Goal: Information Seeking & Learning: Learn about a topic

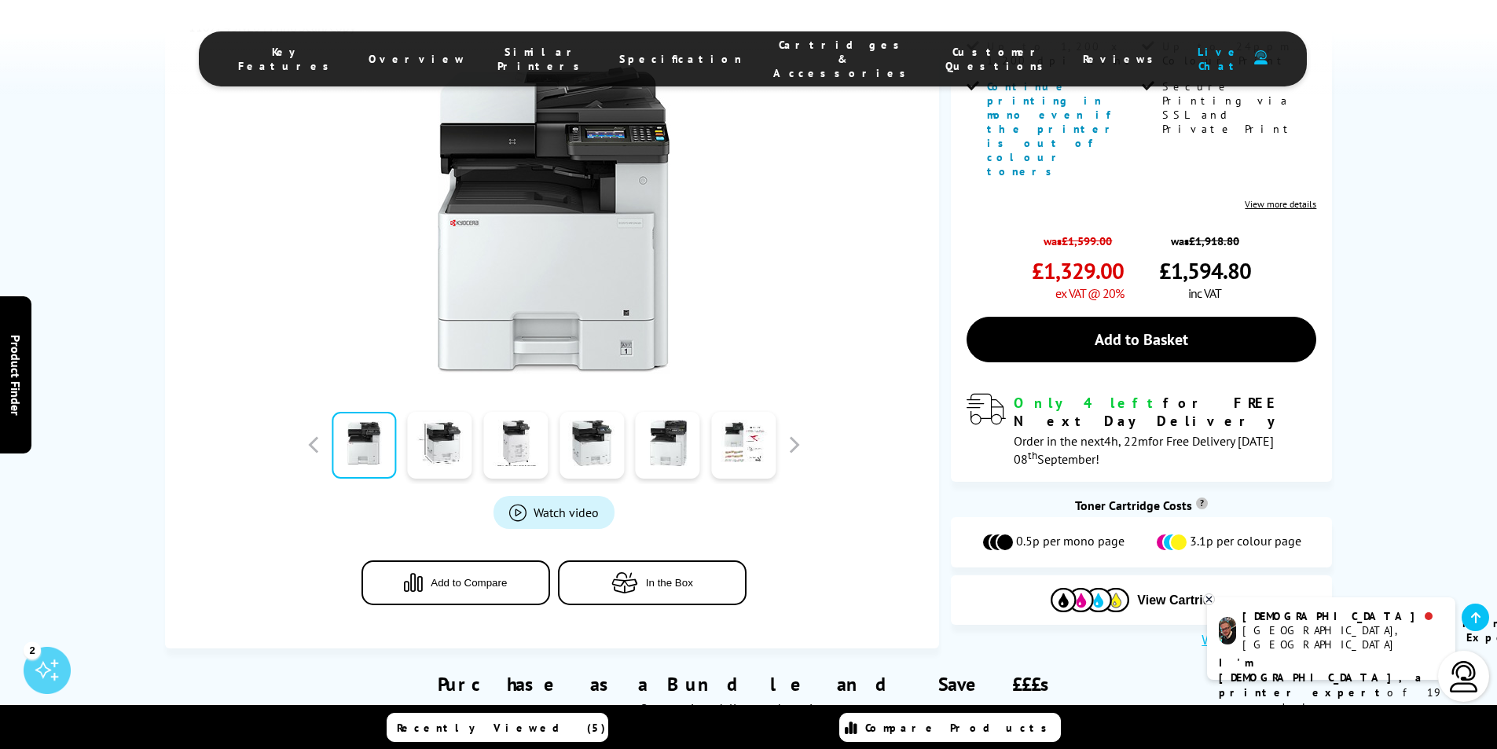
scroll to position [382, 0]
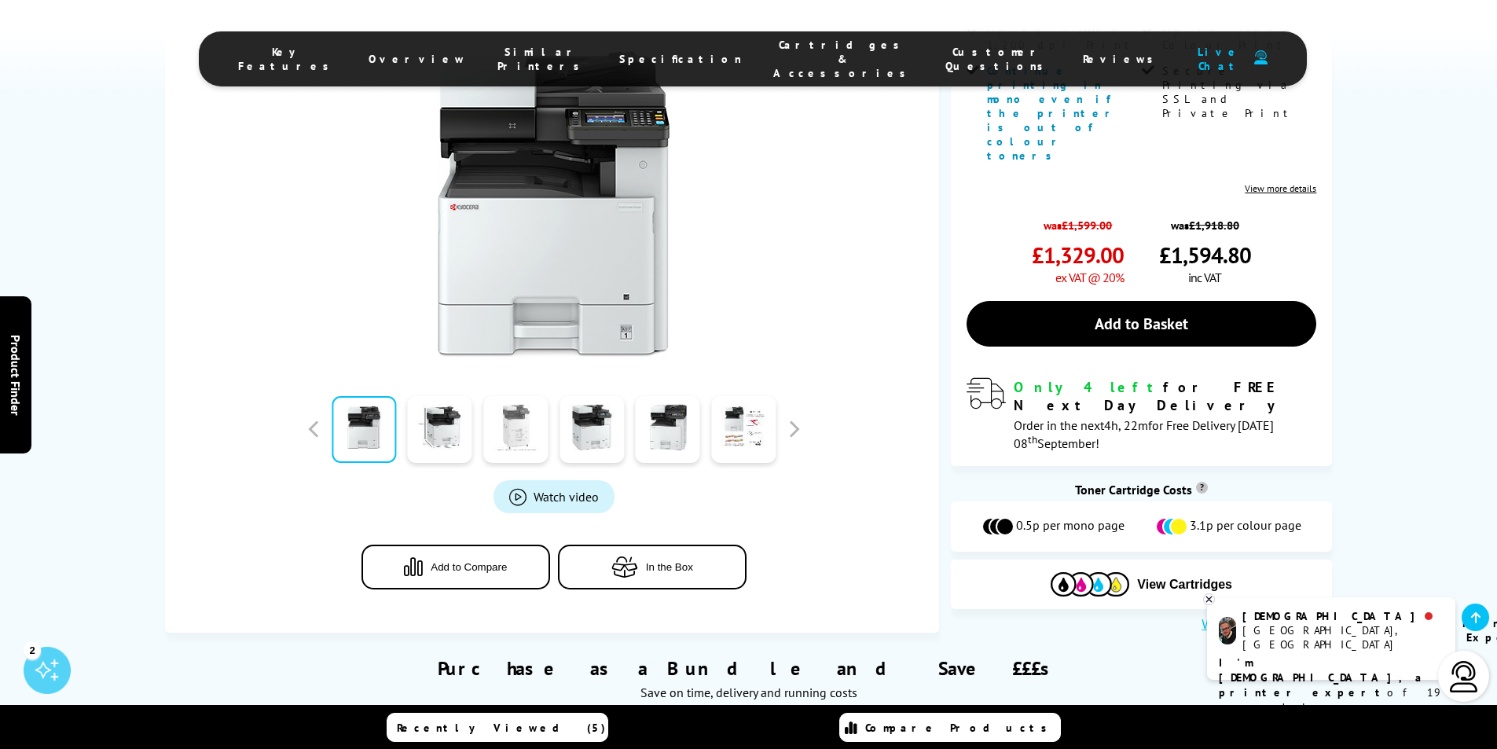
click at [521, 417] on link at bounding box center [515, 429] width 64 height 67
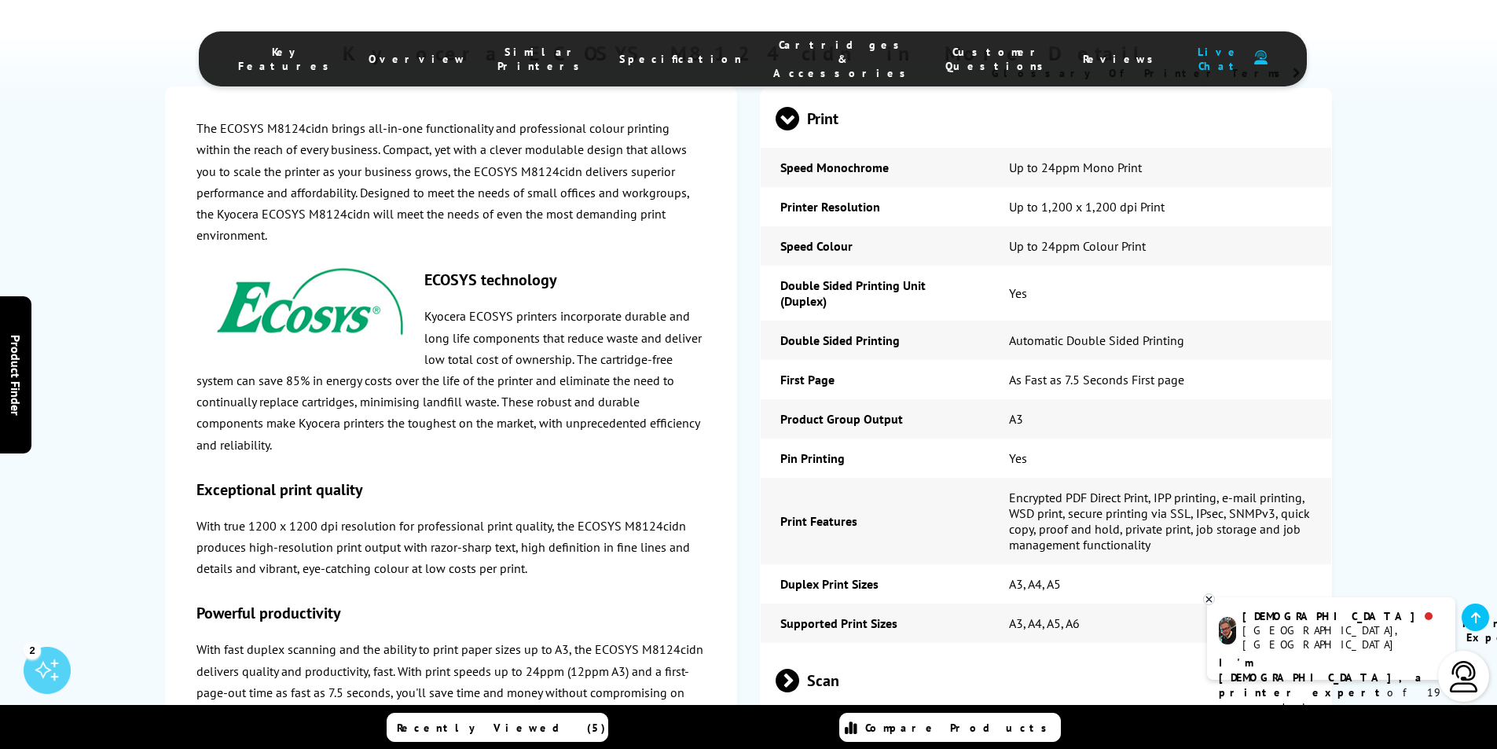
scroll to position [2897, 0]
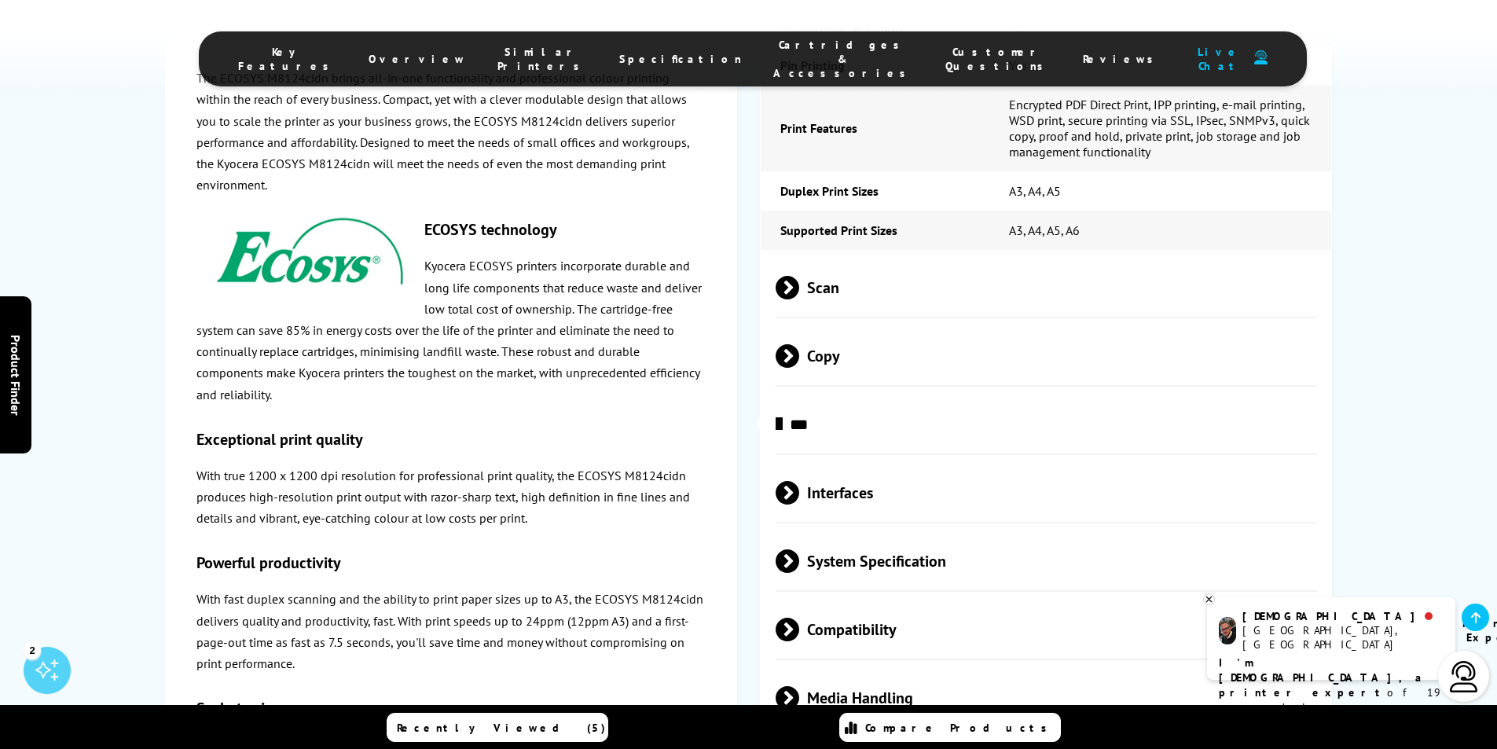
click at [778, 44] on span "Cartridges & Accessories" at bounding box center [843, 59] width 141 height 42
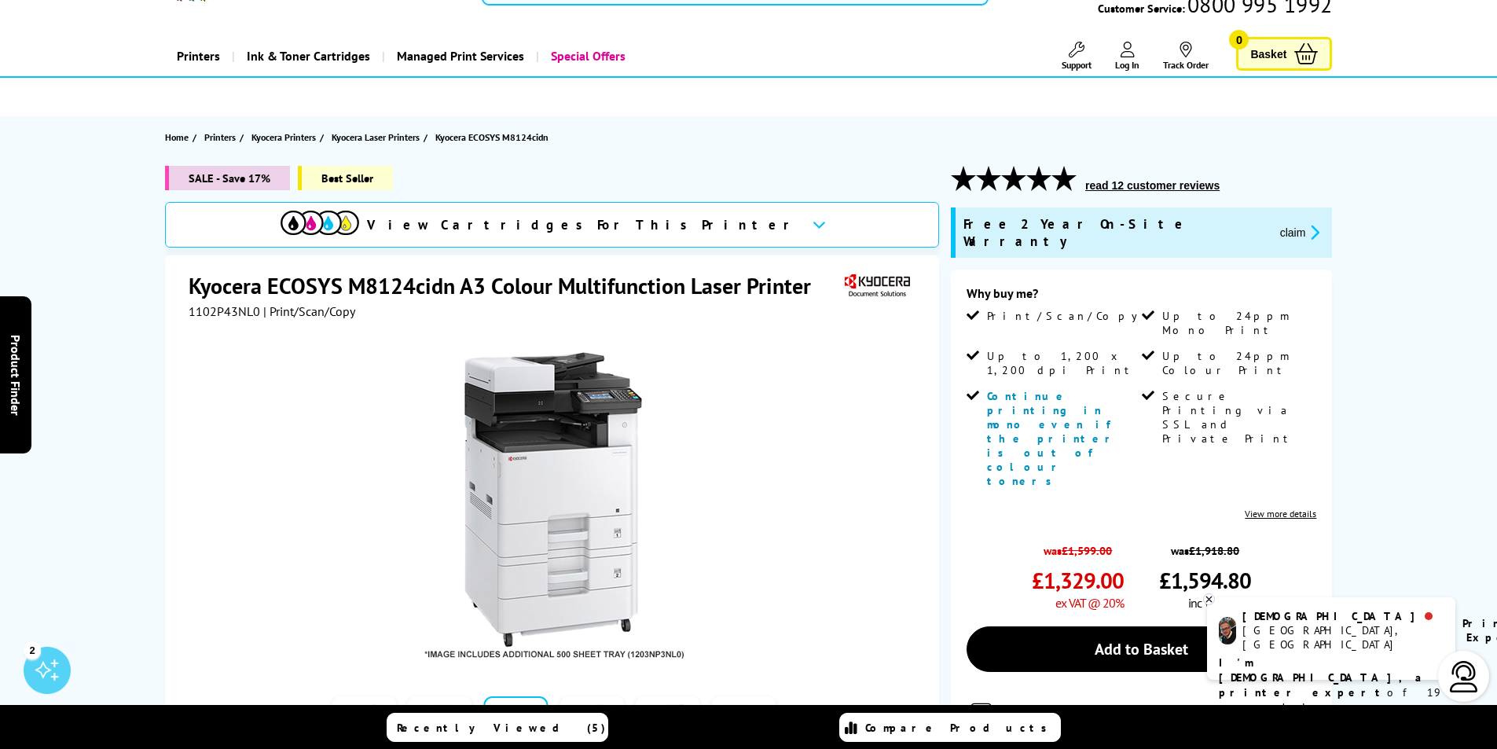
scroll to position [135, 0]
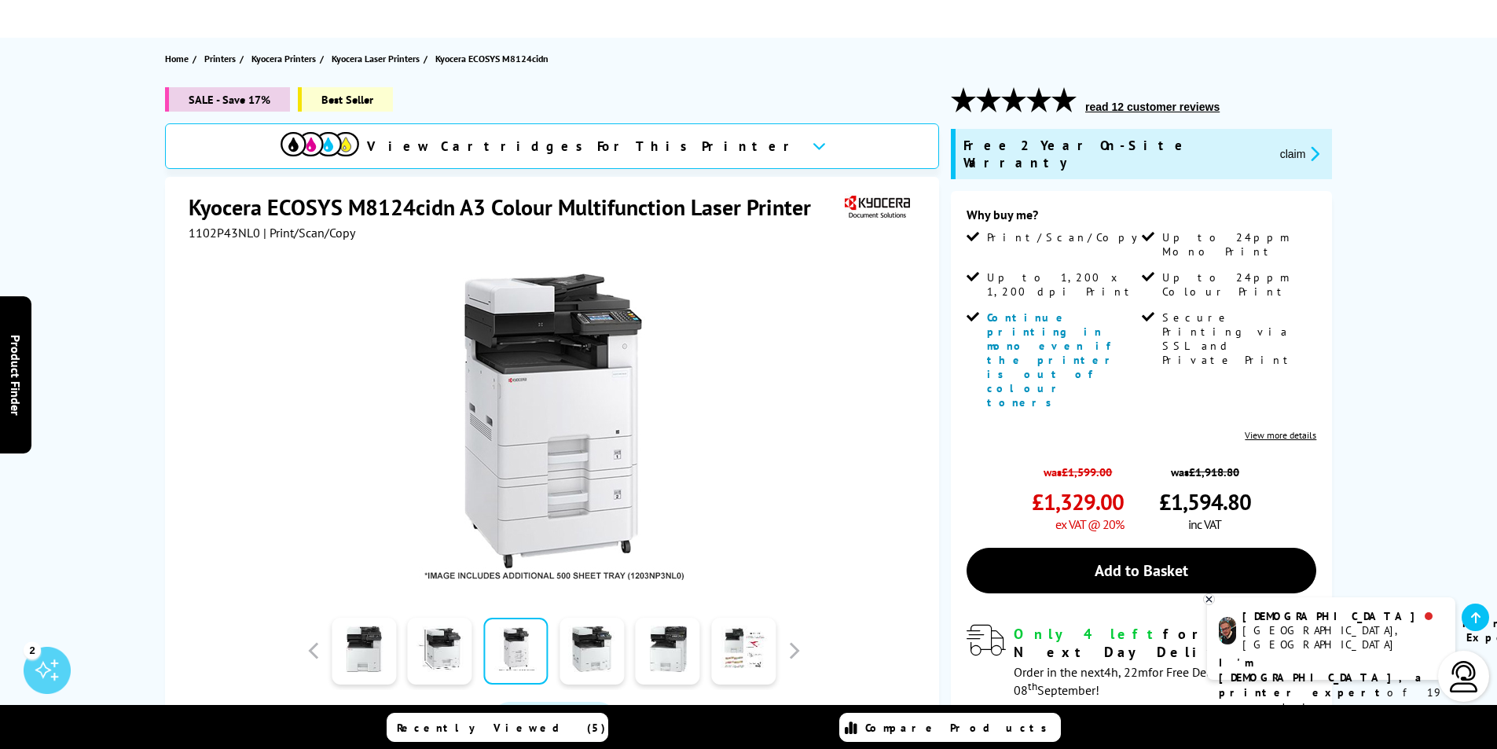
click at [1263, 429] on link "View more details" at bounding box center [1281, 435] width 72 height 12
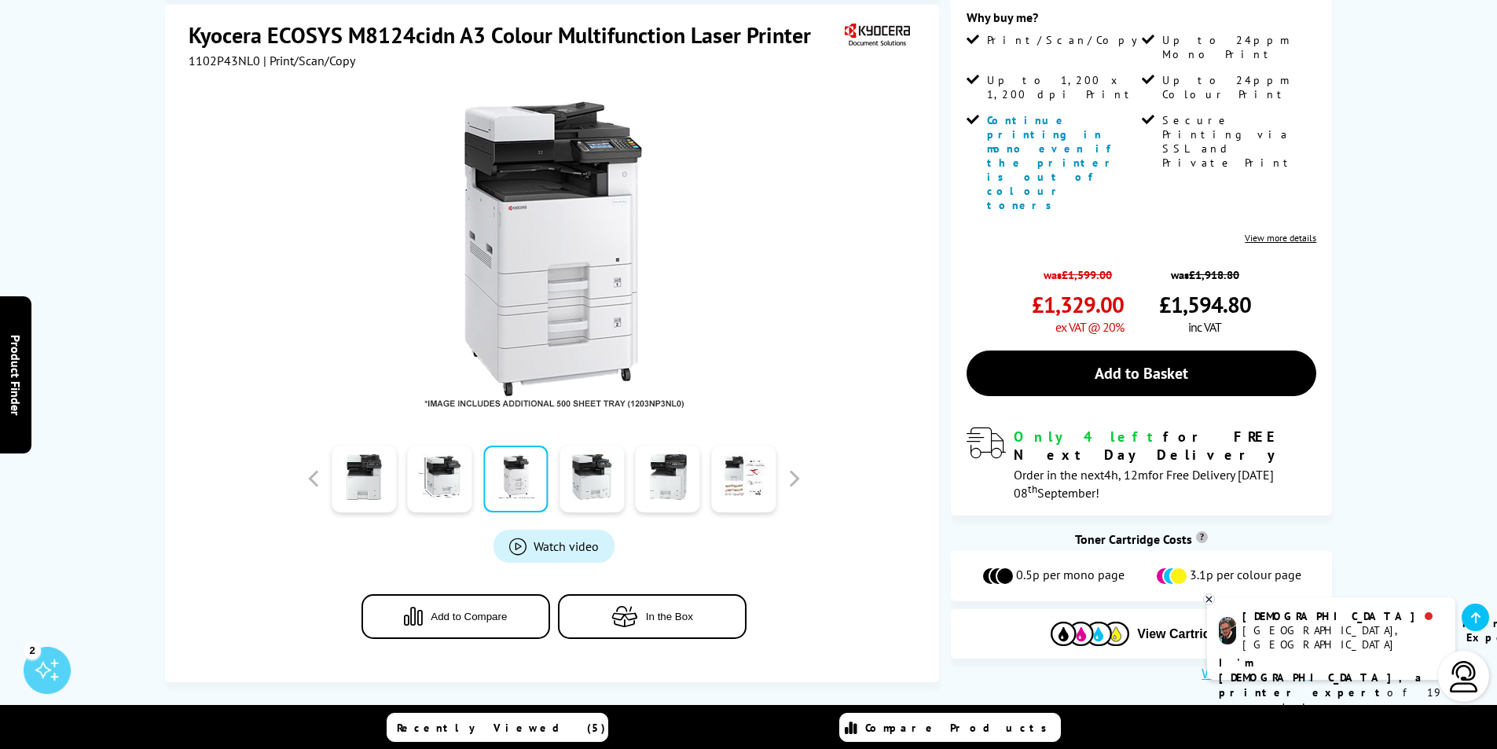
scroll to position [314, 0]
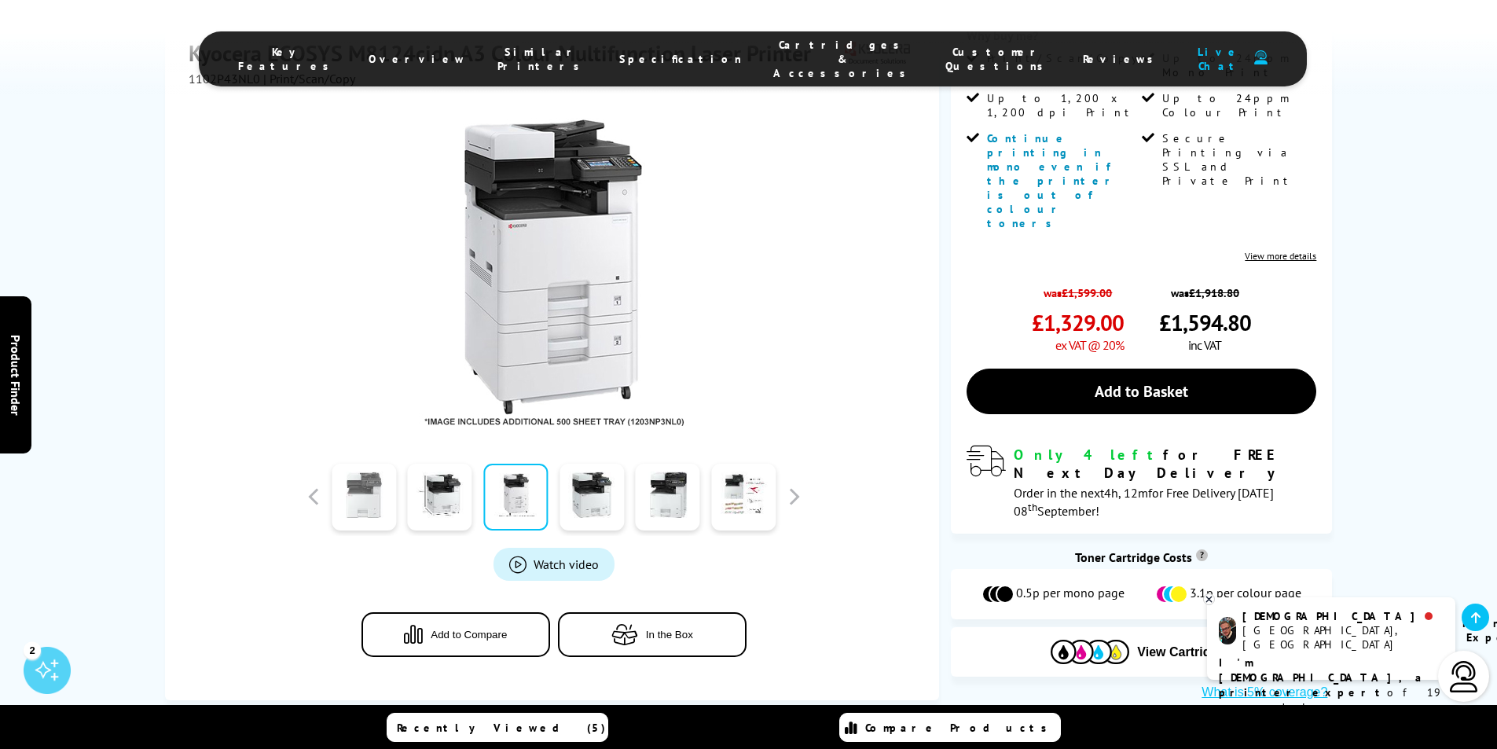
click at [370, 476] on link at bounding box center [364, 497] width 64 height 67
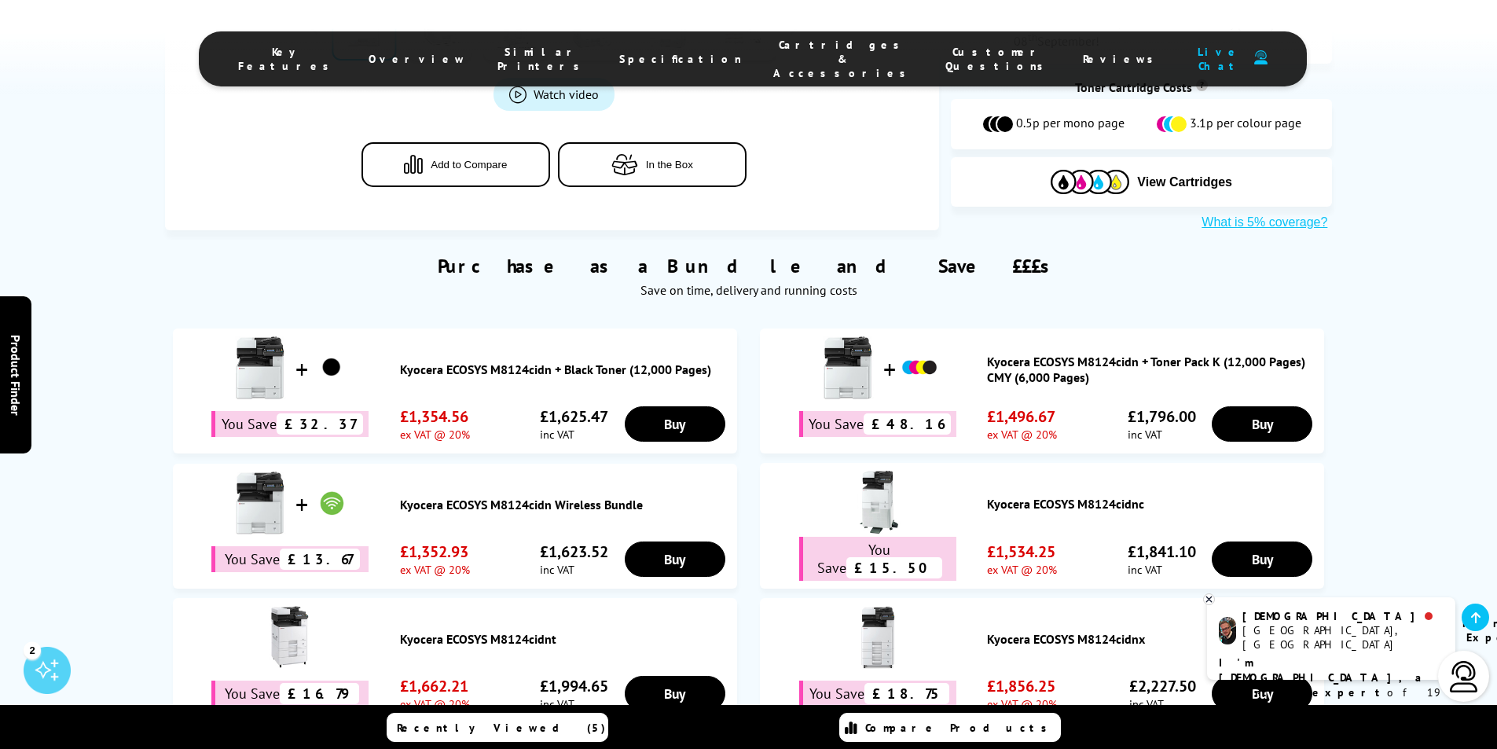
scroll to position [786, 0]
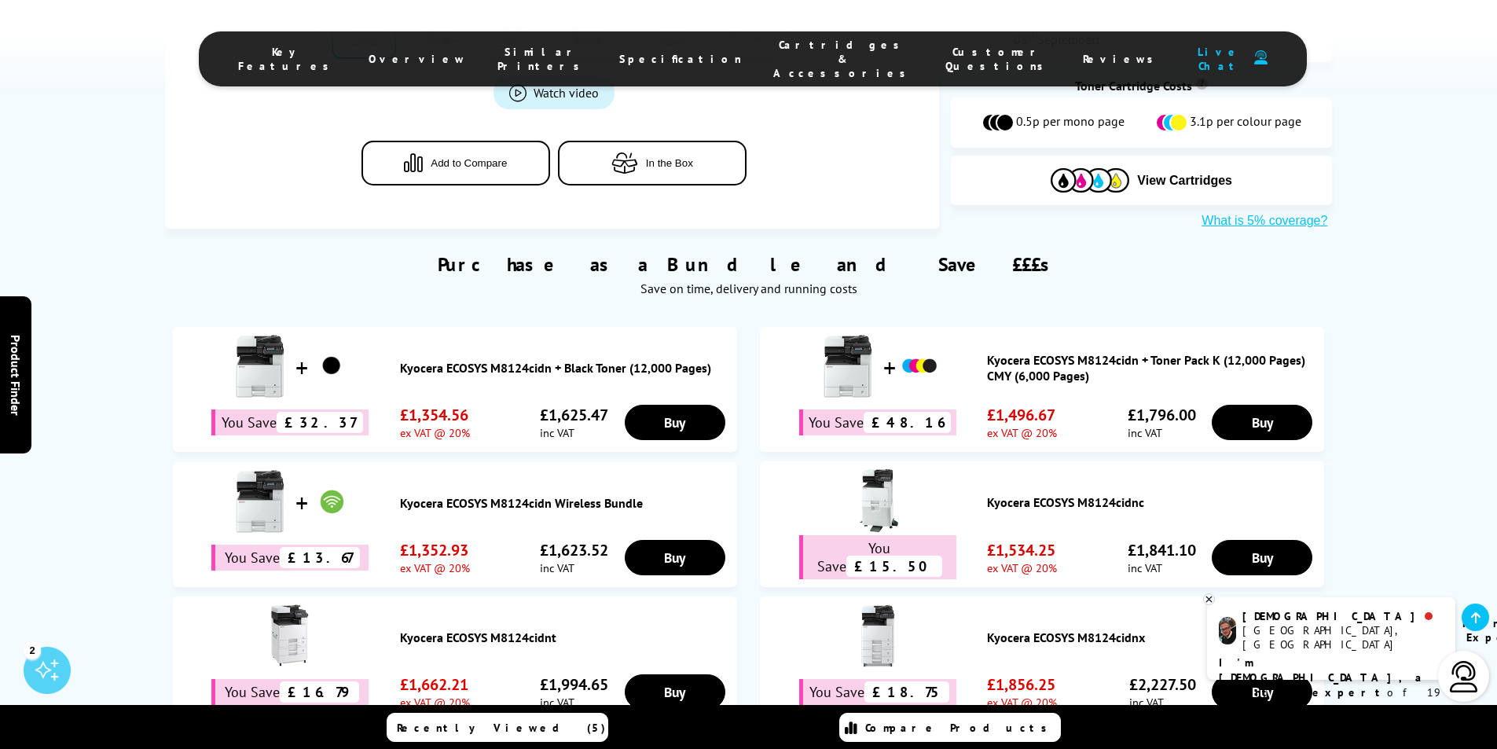
click at [780, 49] on span "Cartridges & Accessories" at bounding box center [843, 59] width 141 height 42
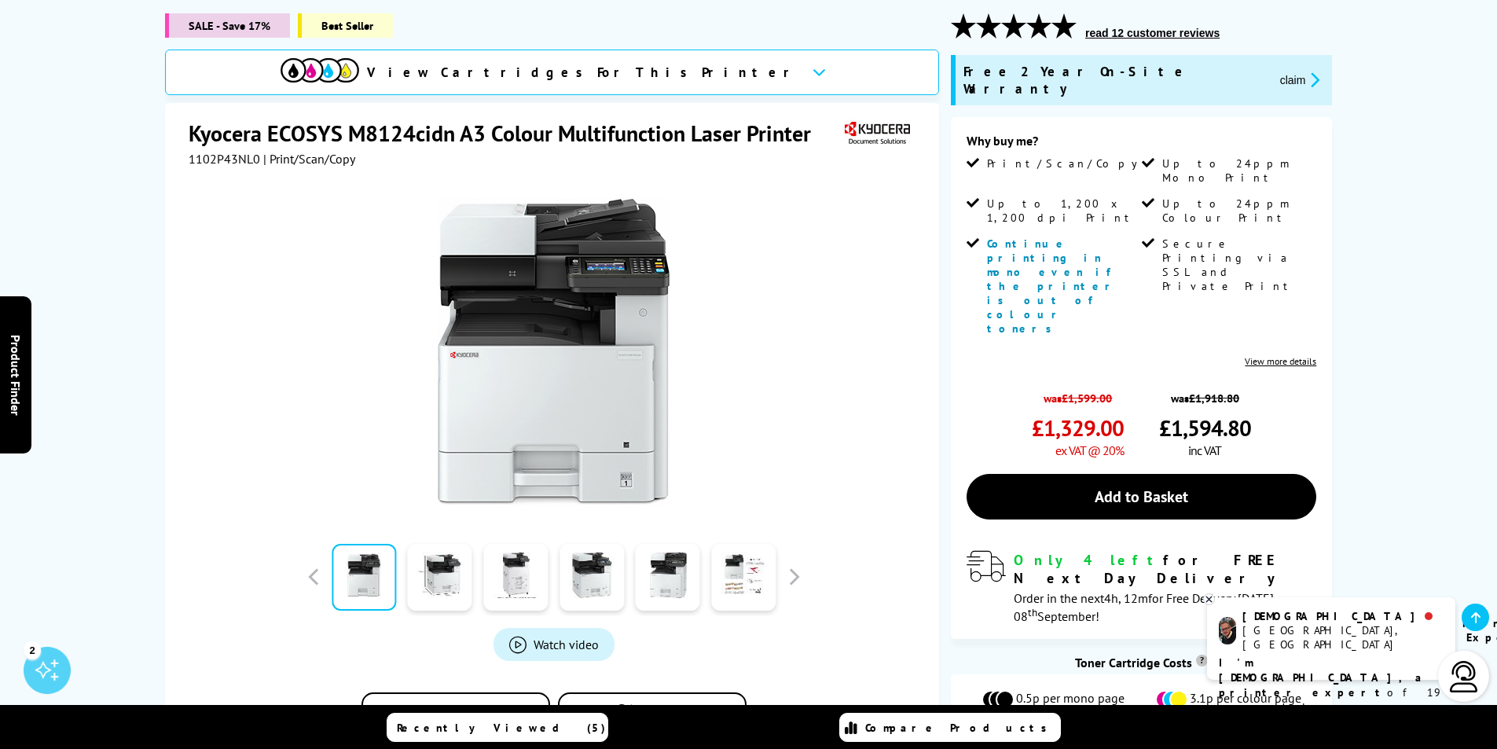
scroll to position [207, 0]
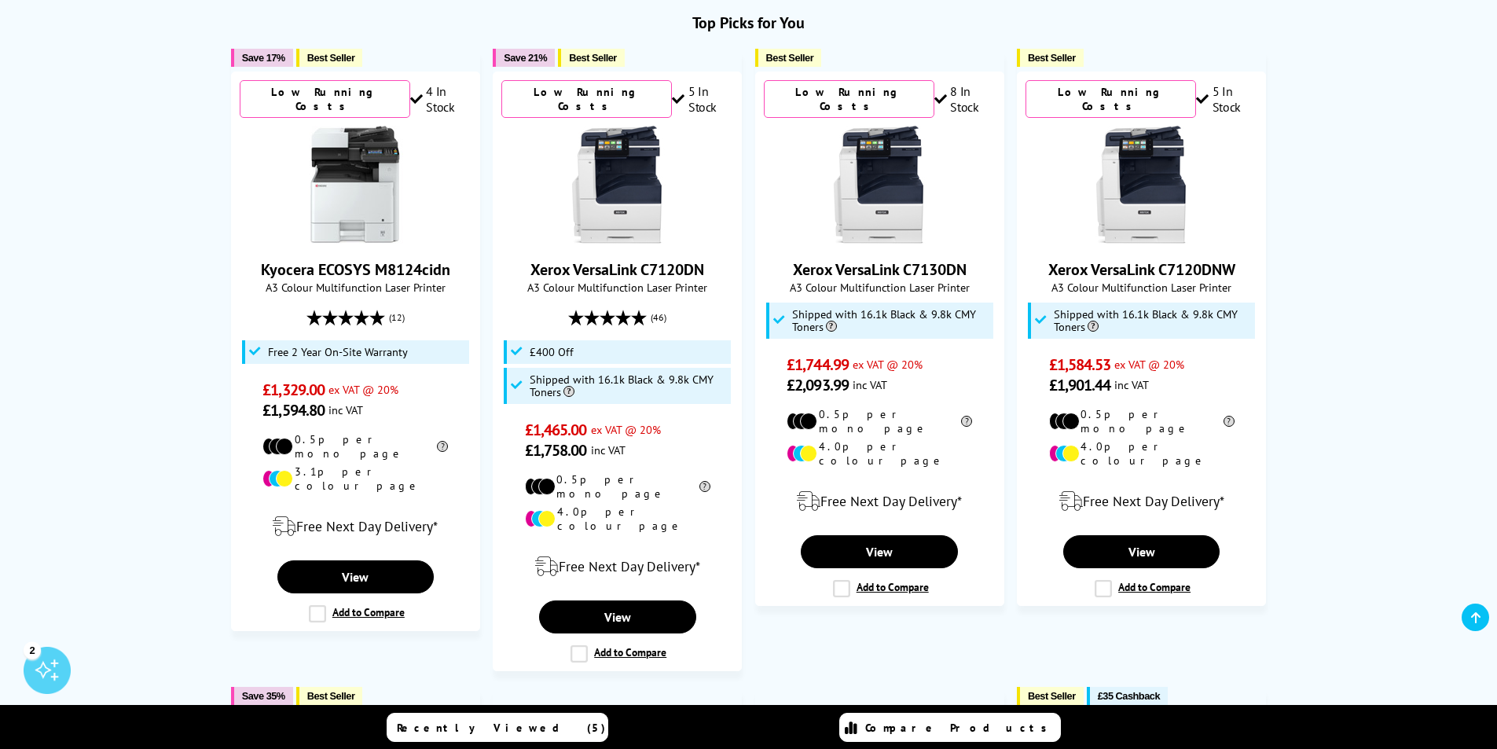
scroll to position [550, 0]
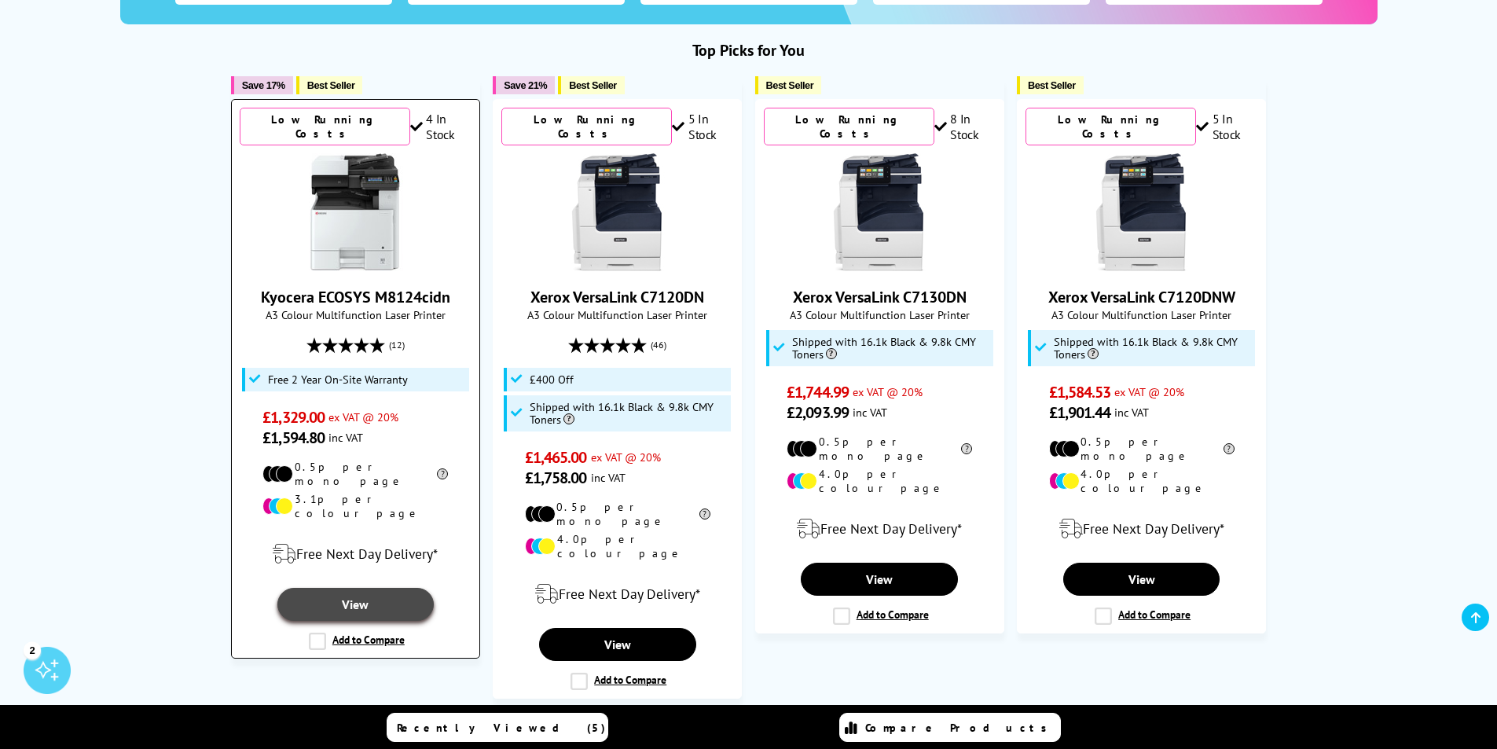
click at [368, 588] on link "View" at bounding box center [355, 604] width 157 height 33
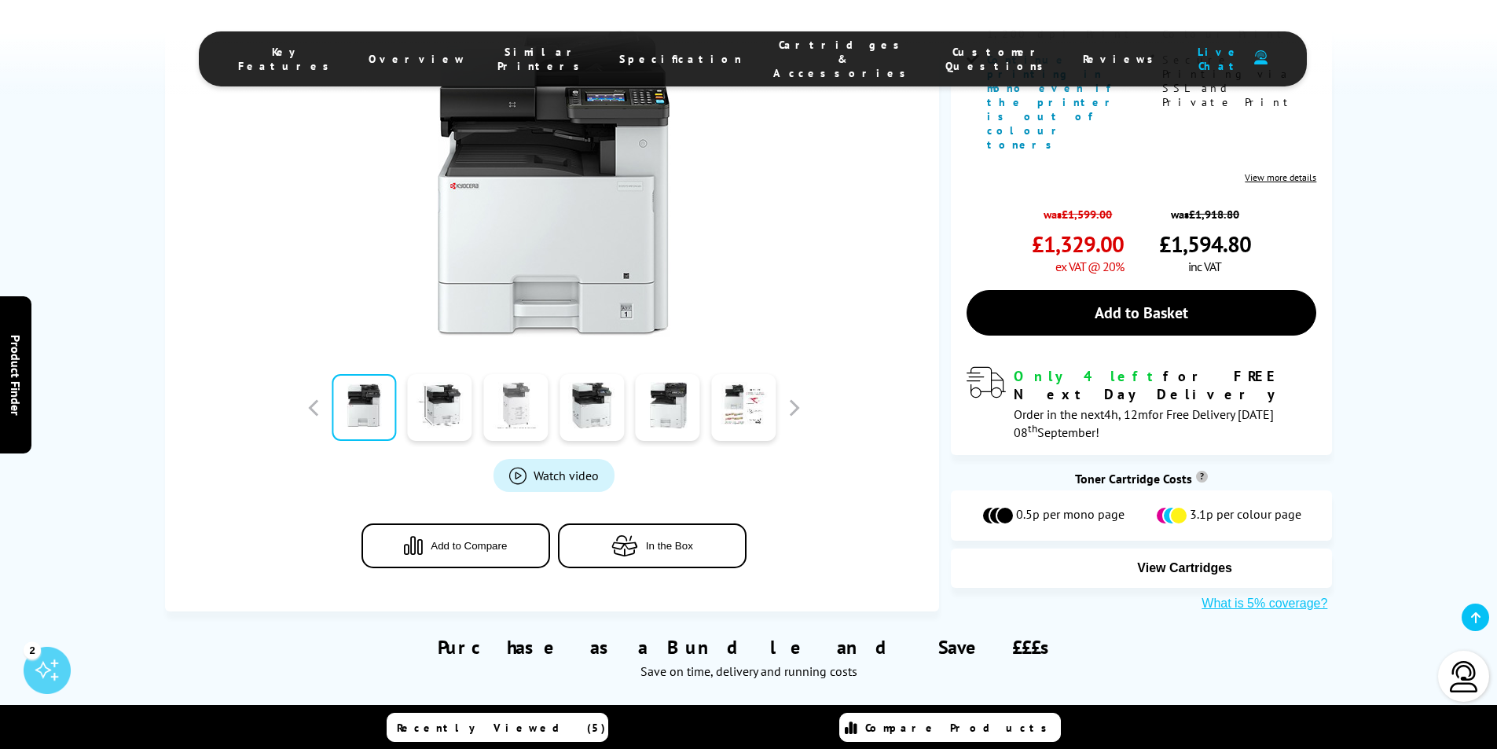
click at [513, 374] on link at bounding box center [515, 407] width 64 height 67
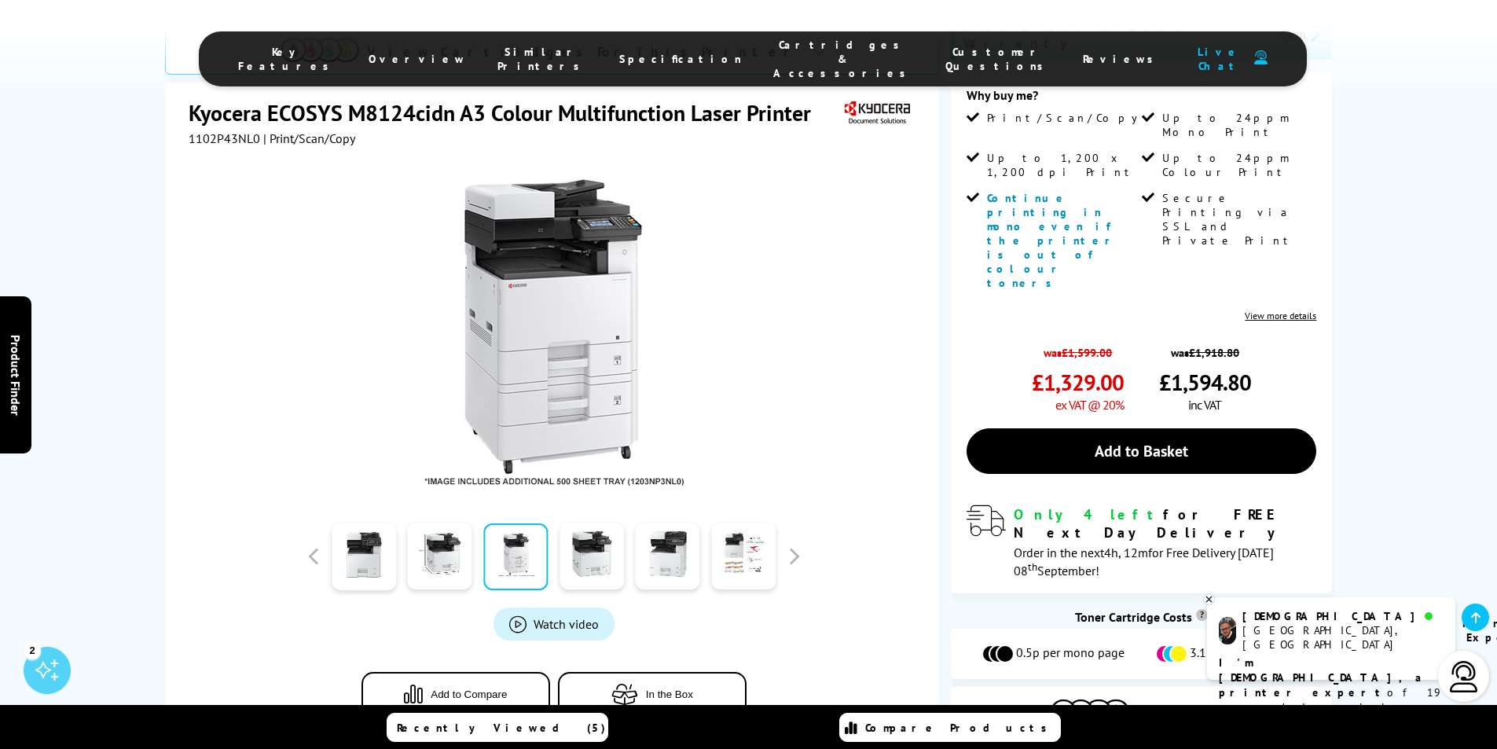
scroll to position [236, 0]
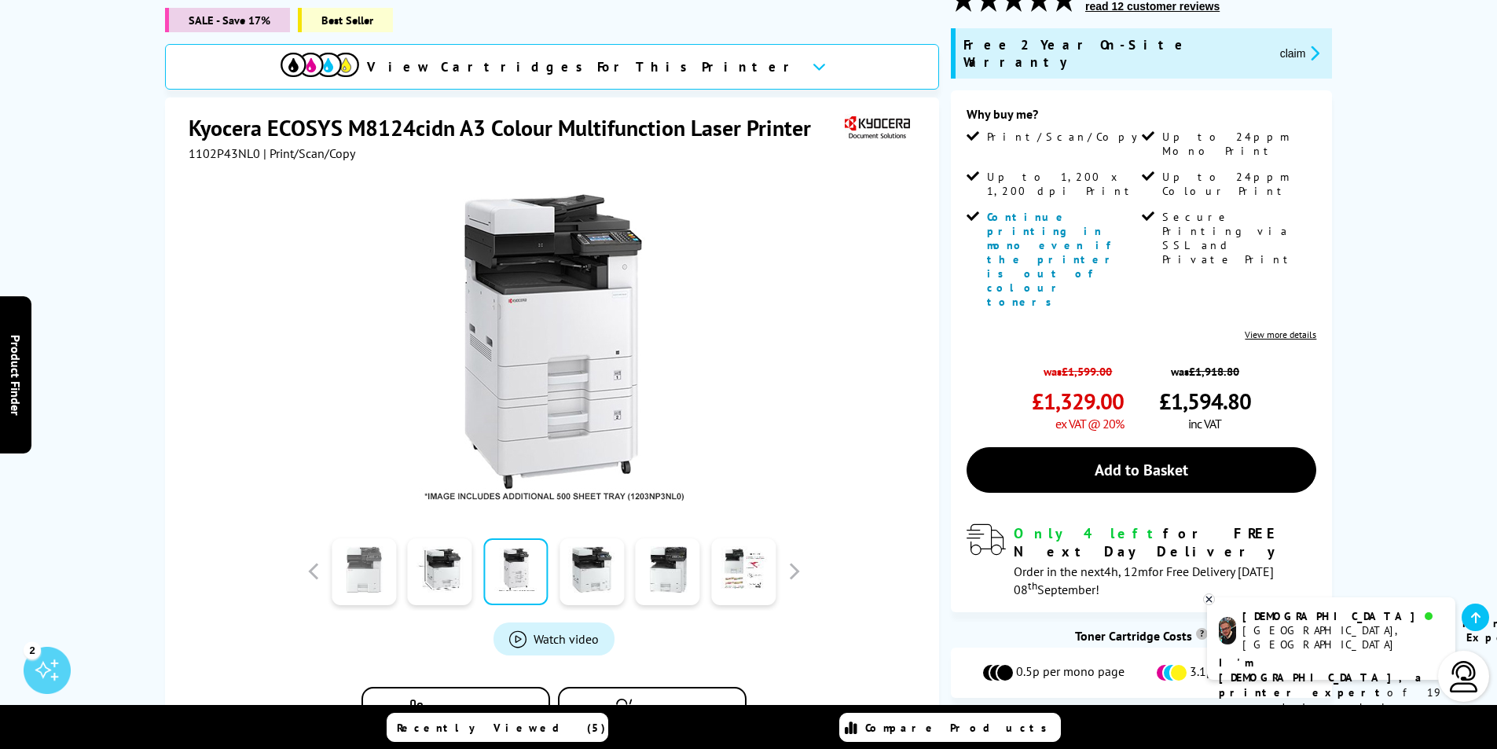
click at [356, 560] on link at bounding box center [364, 571] width 64 height 67
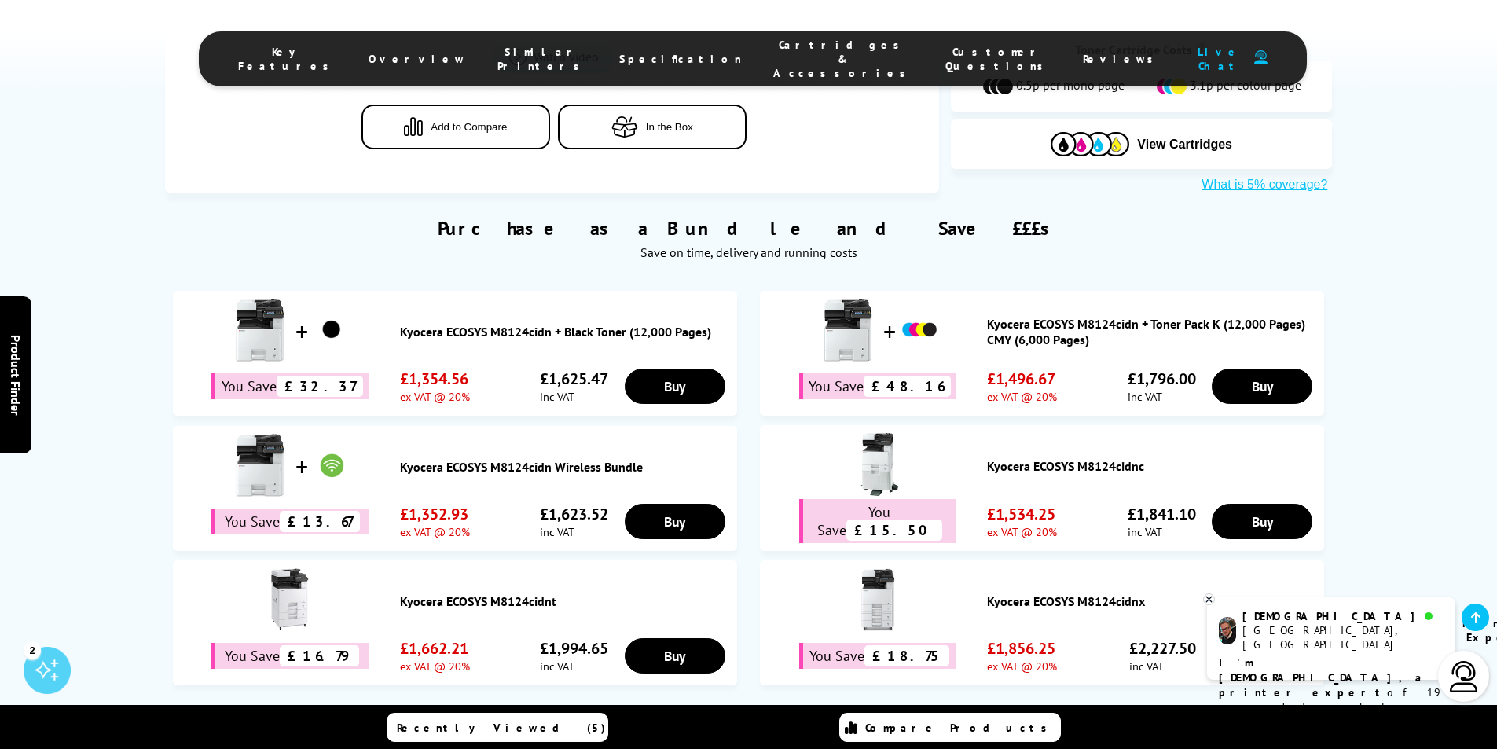
scroll to position [943, 0]
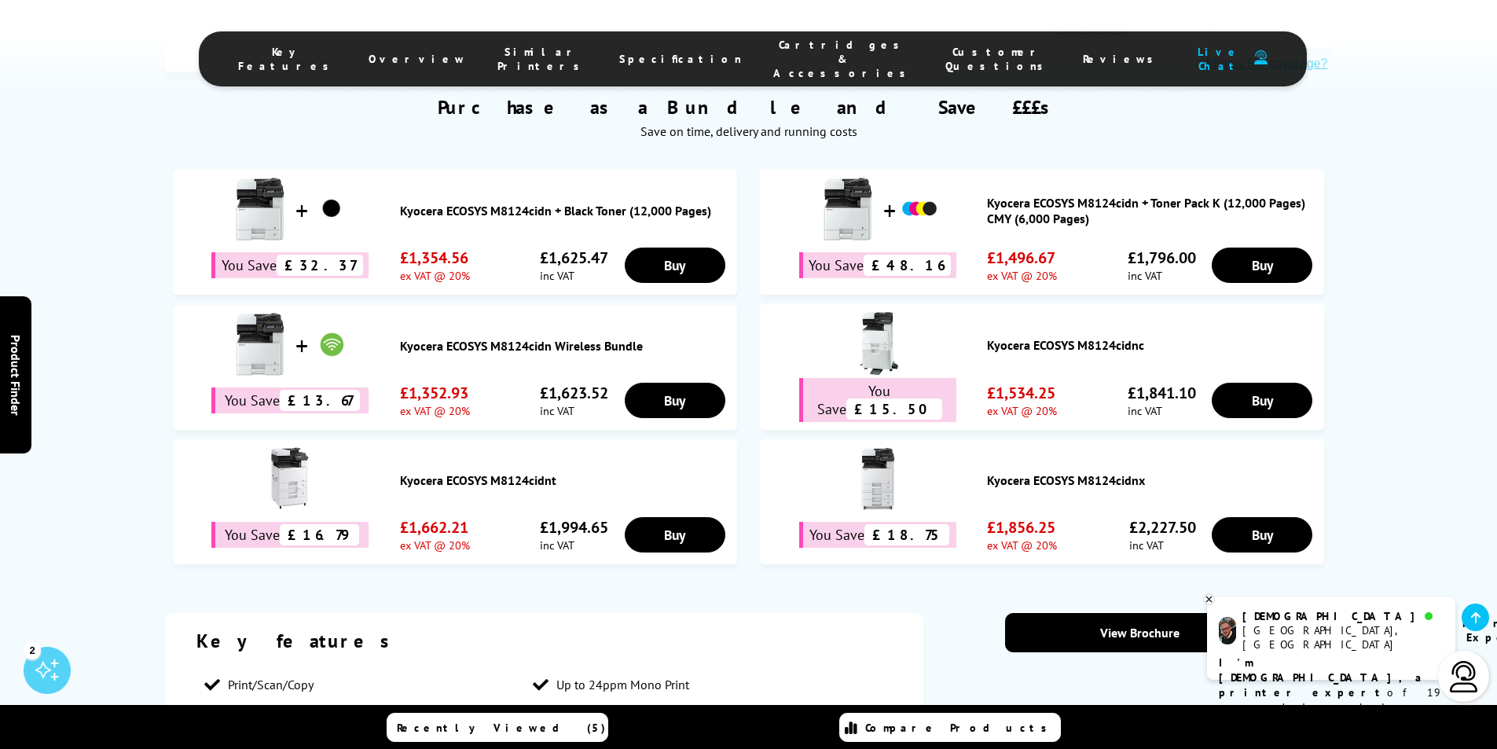
click at [920, 472] on div at bounding box center [877, 480] width 219 height 66
click at [886, 462] on img at bounding box center [877, 478] width 63 height 63
click at [1046, 472] on link "Kyocera ECOSYS M8124cidnx" at bounding box center [1151, 480] width 329 height 16
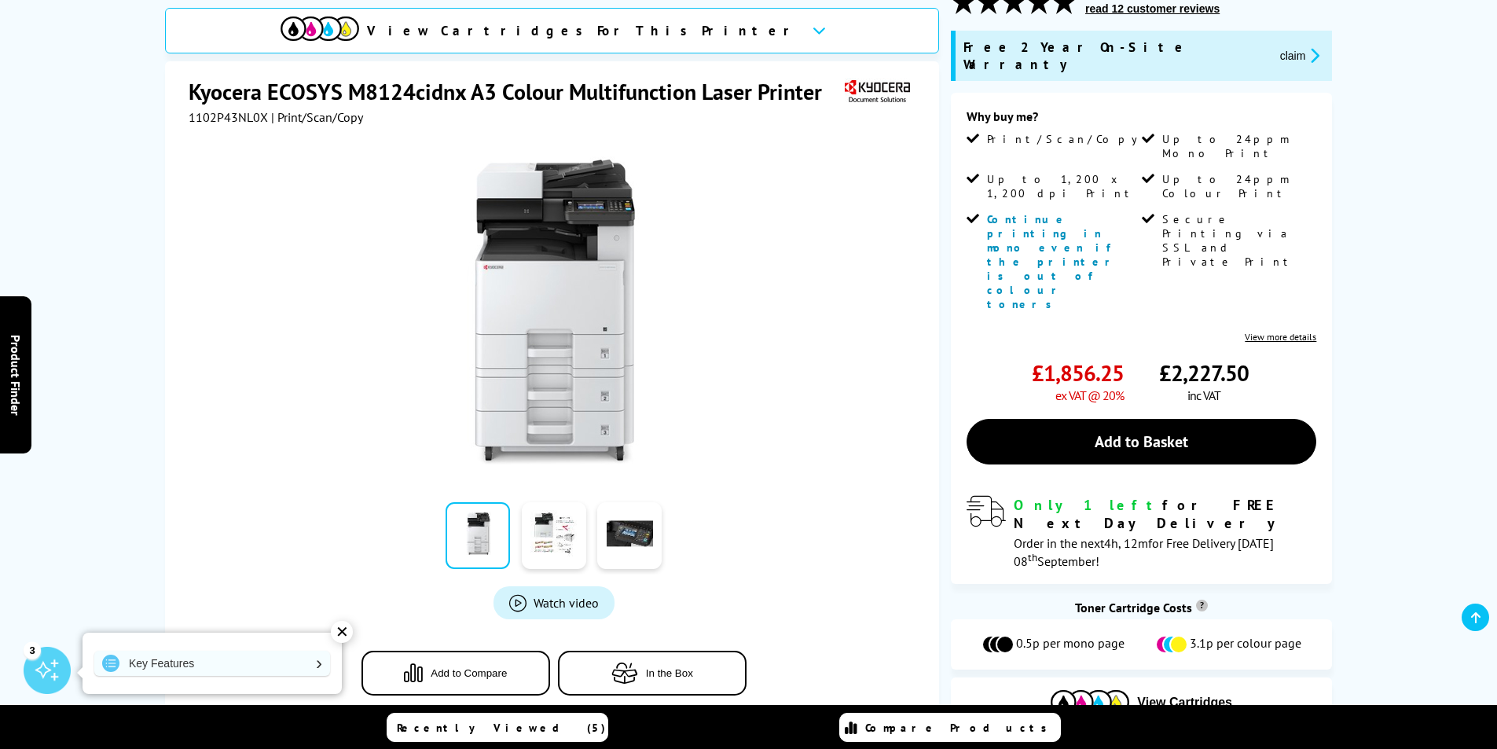
scroll to position [236, 0]
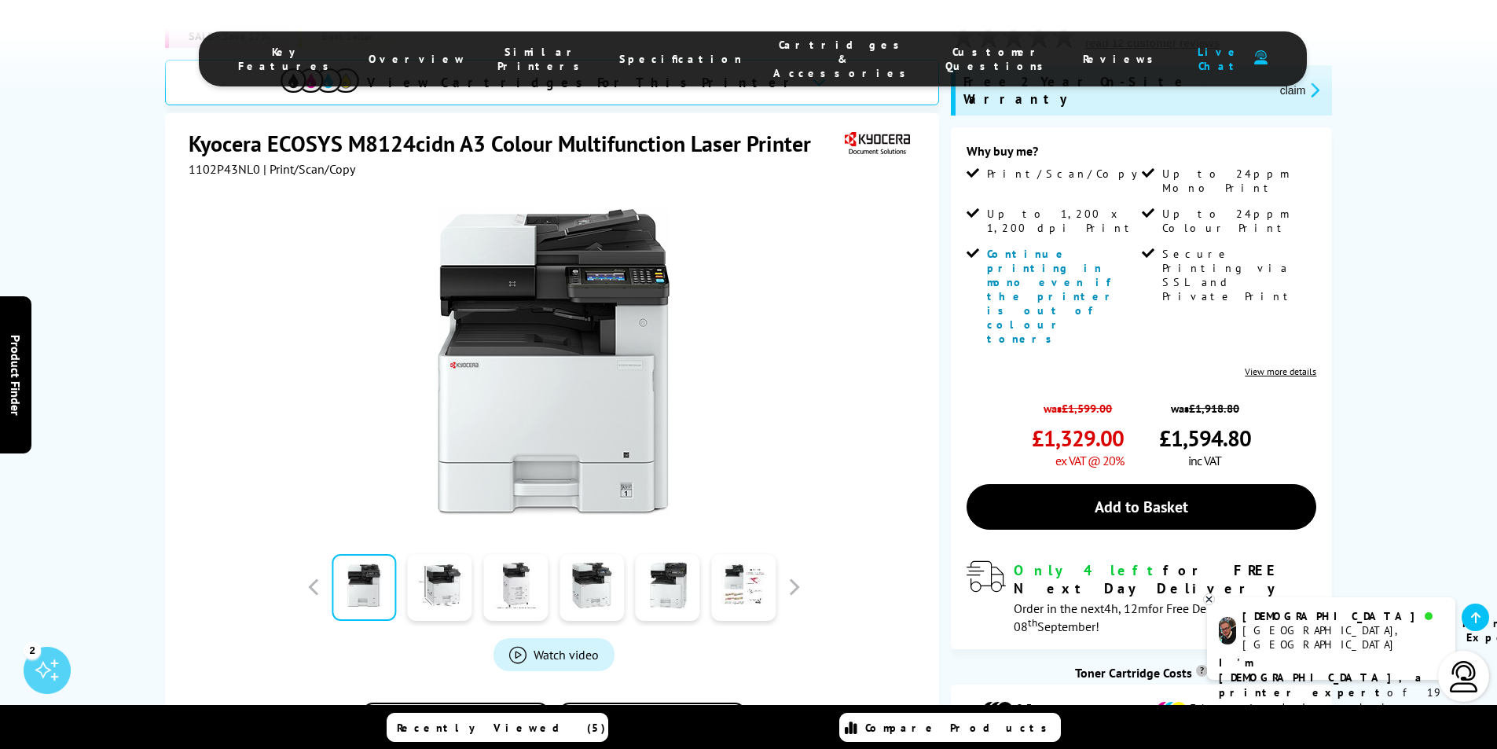
scroll to position [289, 0]
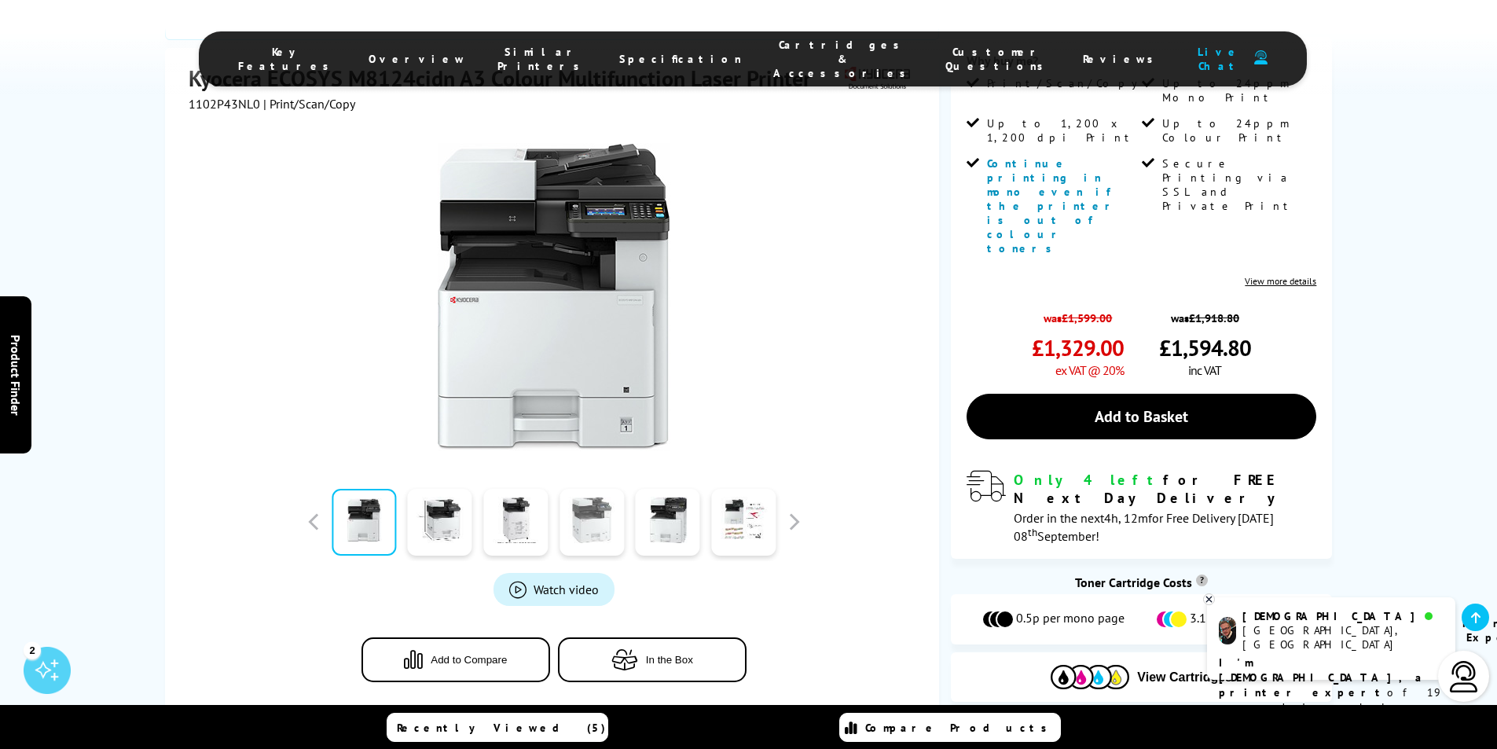
click at [575, 502] on link at bounding box center [592, 522] width 64 height 67
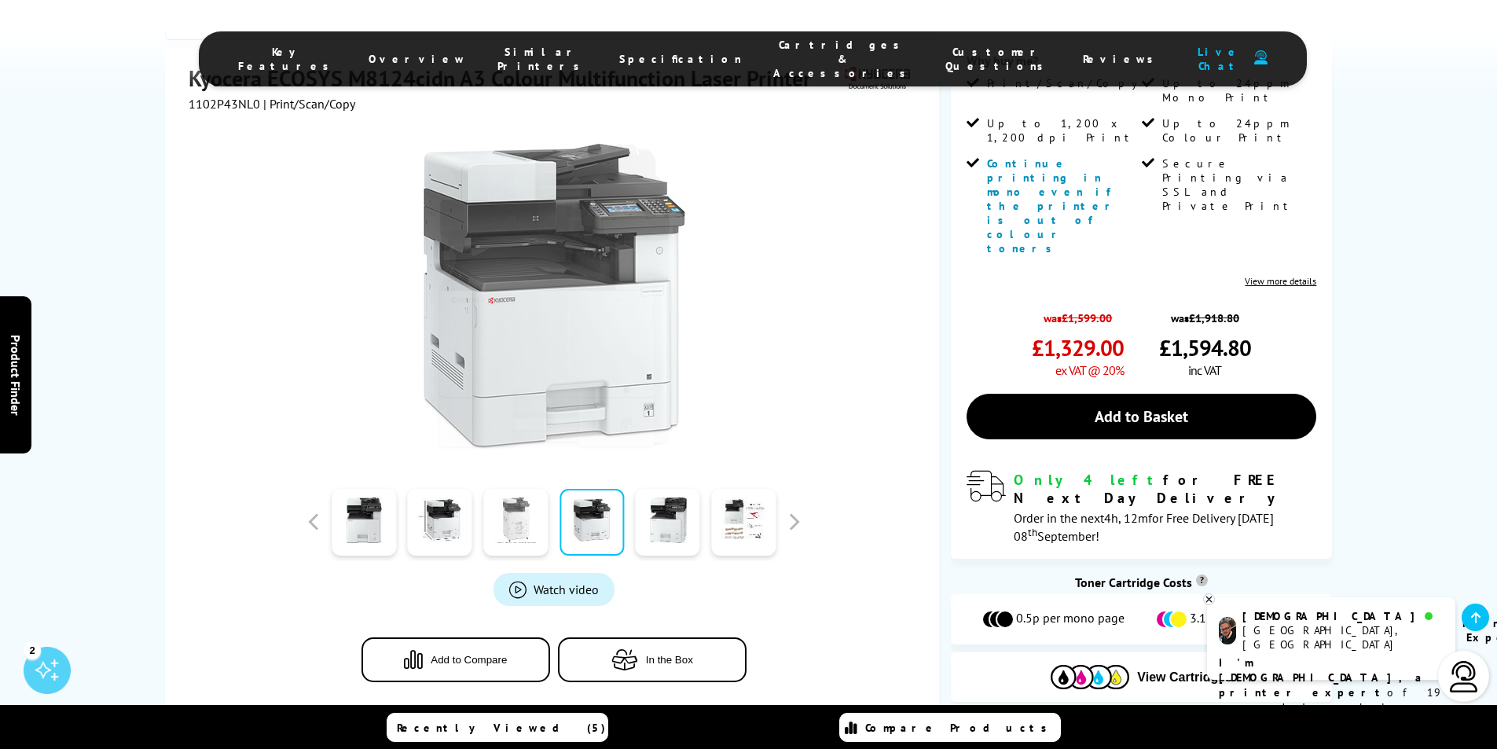
click at [543, 503] on link at bounding box center [515, 522] width 64 height 67
